Goal: Find contact information: Find contact information

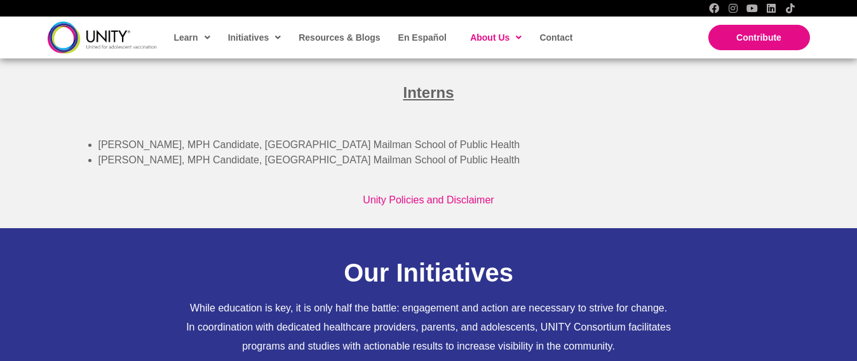
scroll to position [3766, 0]
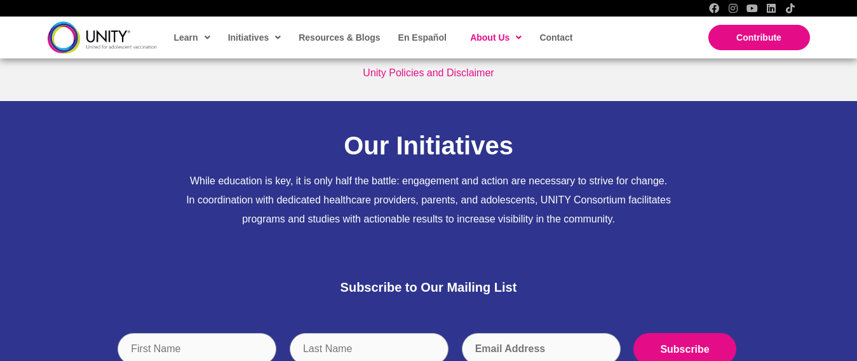
drag, startPoint x: 157, startPoint y: 159, endPoint x: 116, endPoint y: 168, distance: 42.2
click at [96, 41] on div "Sophie Smith, MPH Candidate, Columbia University Mailman School of Public Healt…" at bounding box center [428, 18] width 721 height 46
drag, startPoint x: 168, startPoint y: 175, endPoint x: 100, endPoint y: 173, distance: 67.3
click at [100, 41] on li "Hope Durlofsky, MPH Candidate, Columbia University Mailman School of Public Hea…" at bounding box center [443, 32] width 691 height 15
copy li "Hope Durlofsky"
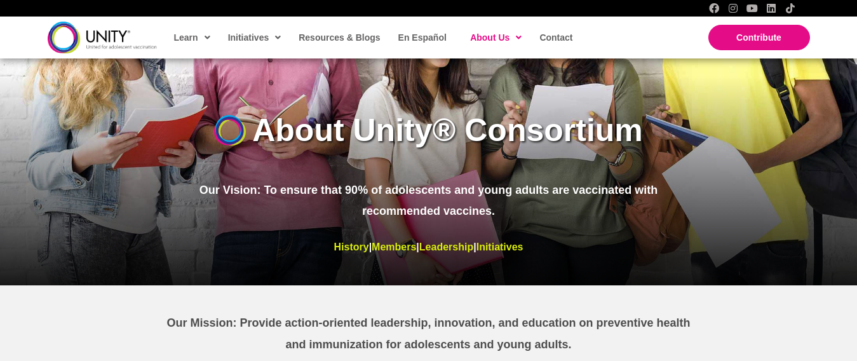
scroll to position [138, 0]
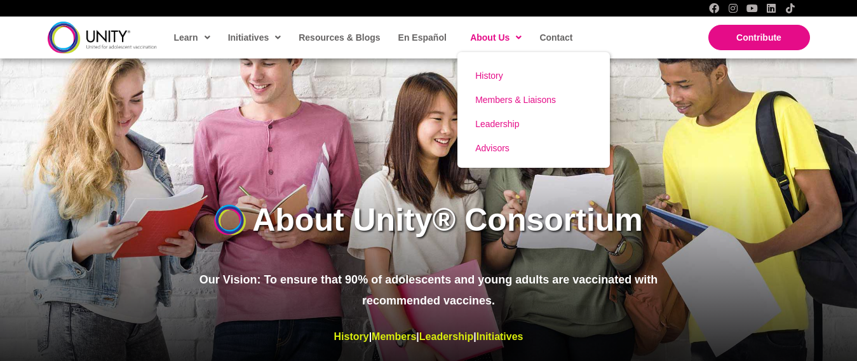
click at [507, 149] on span "Advisors" at bounding box center [492, 148] width 34 height 10
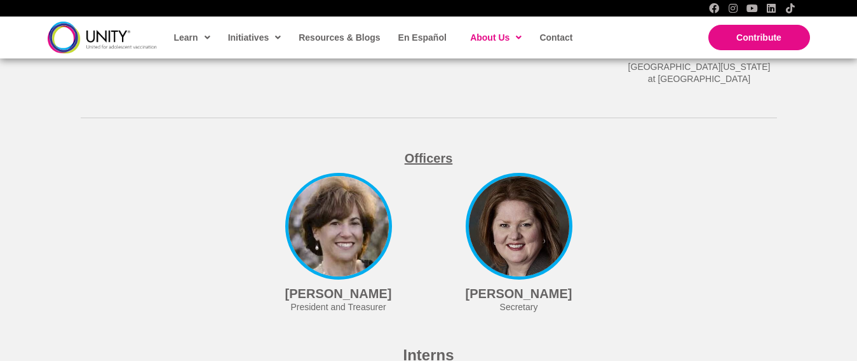
scroll to position [3376, 0]
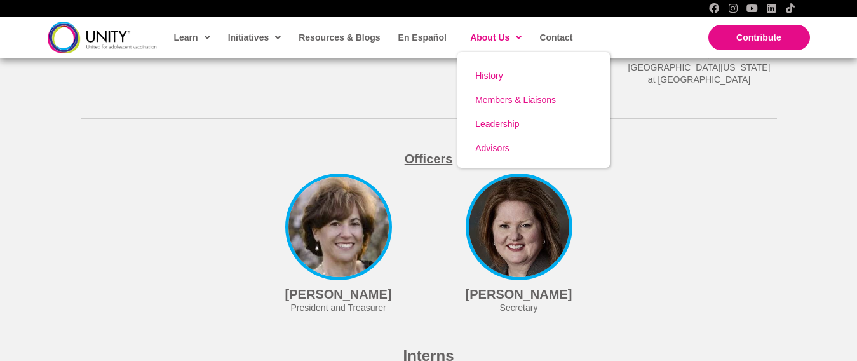
click at [510, 37] on span at bounding box center [515, 37] width 12 height 19
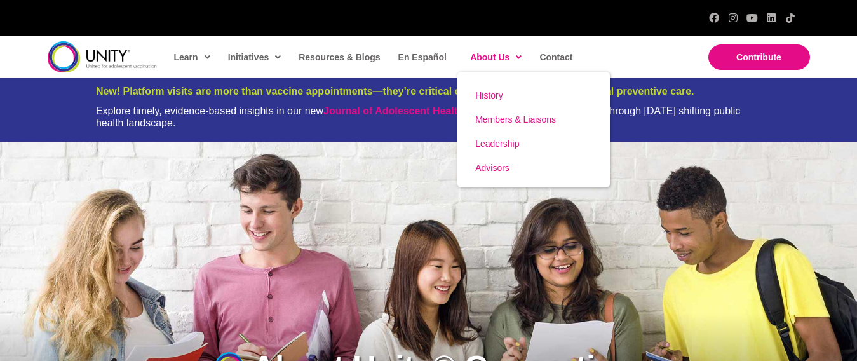
click at [497, 170] on span "Advisors" at bounding box center [492, 168] width 34 height 10
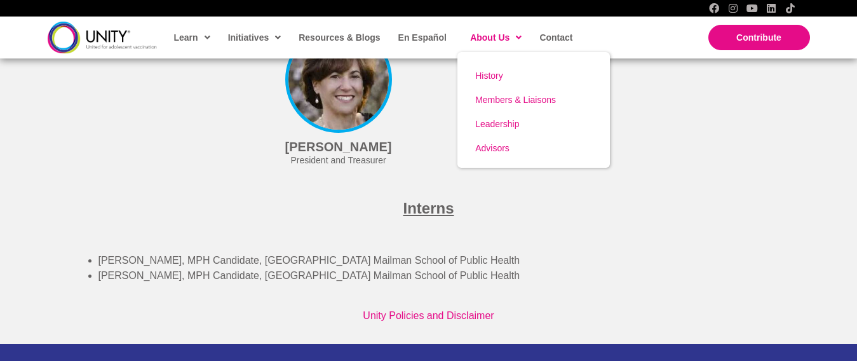
scroll to position [3639, 0]
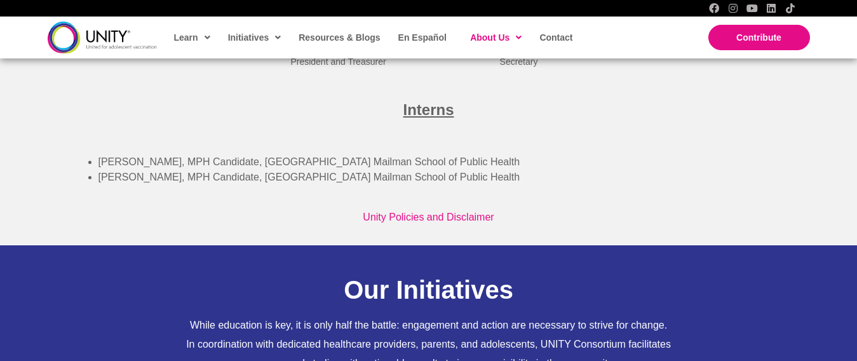
scroll to position [3619, 0]
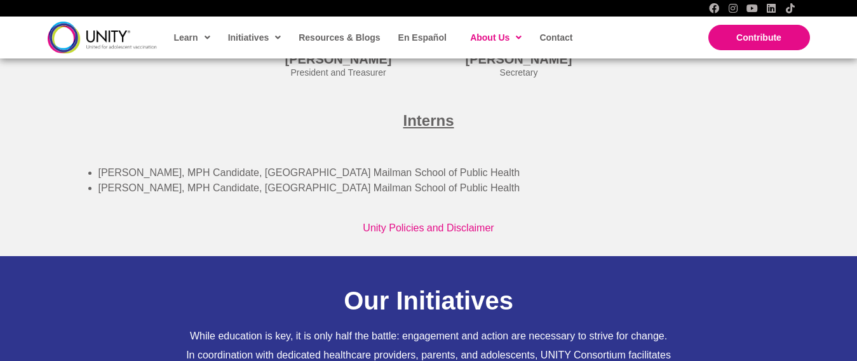
drag, startPoint x: 698, startPoint y: 359, endPoint x: 502, endPoint y: 230, distance: 235.6
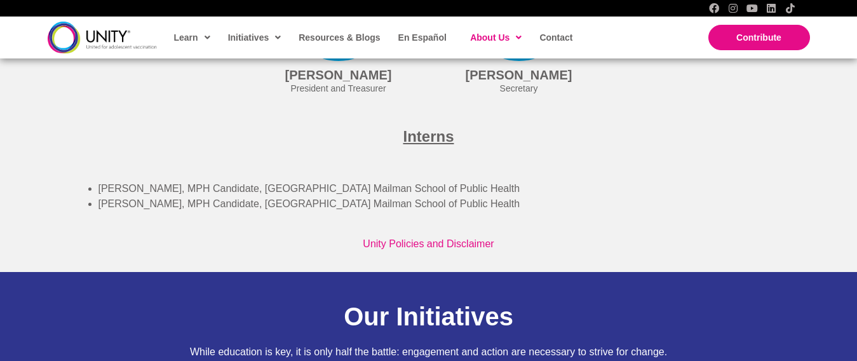
scroll to position [3238, 0]
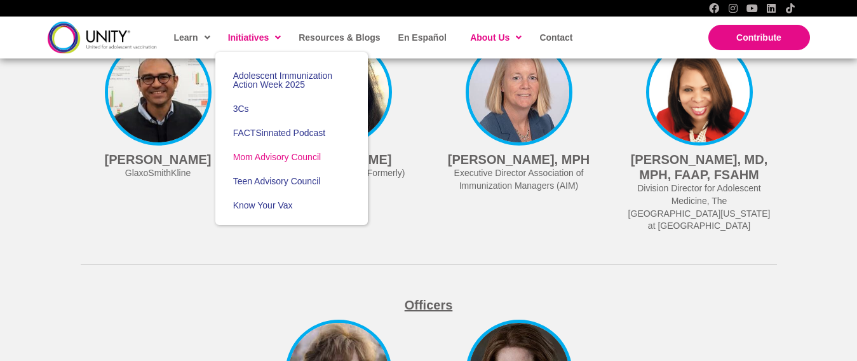
click at [293, 156] on span "Mom Advisory Council" at bounding box center [277, 157] width 88 height 10
click at [289, 179] on span "Teen Advisory Council" at bounding box center [277, 181] width 88 height 10
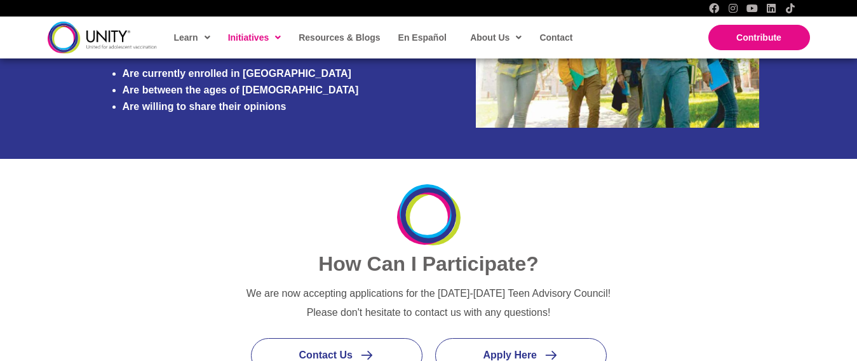
scroll to position [1397, 0]
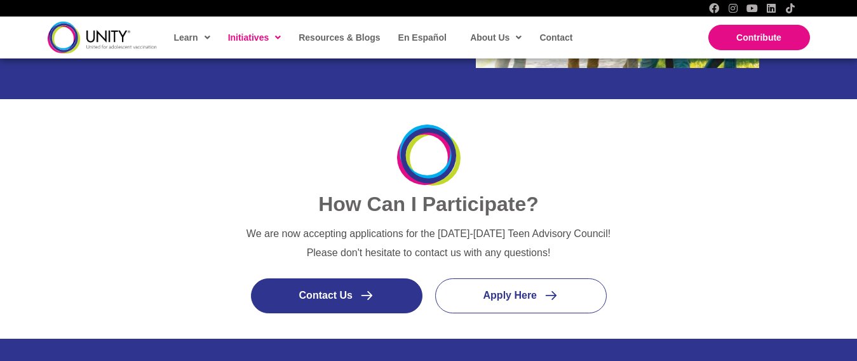
click at [359, 304] on link "Contact Us" at bounding box center [336, 295] width 171 height 35
